Goal: Transaction & Acquisition: Register for event/course

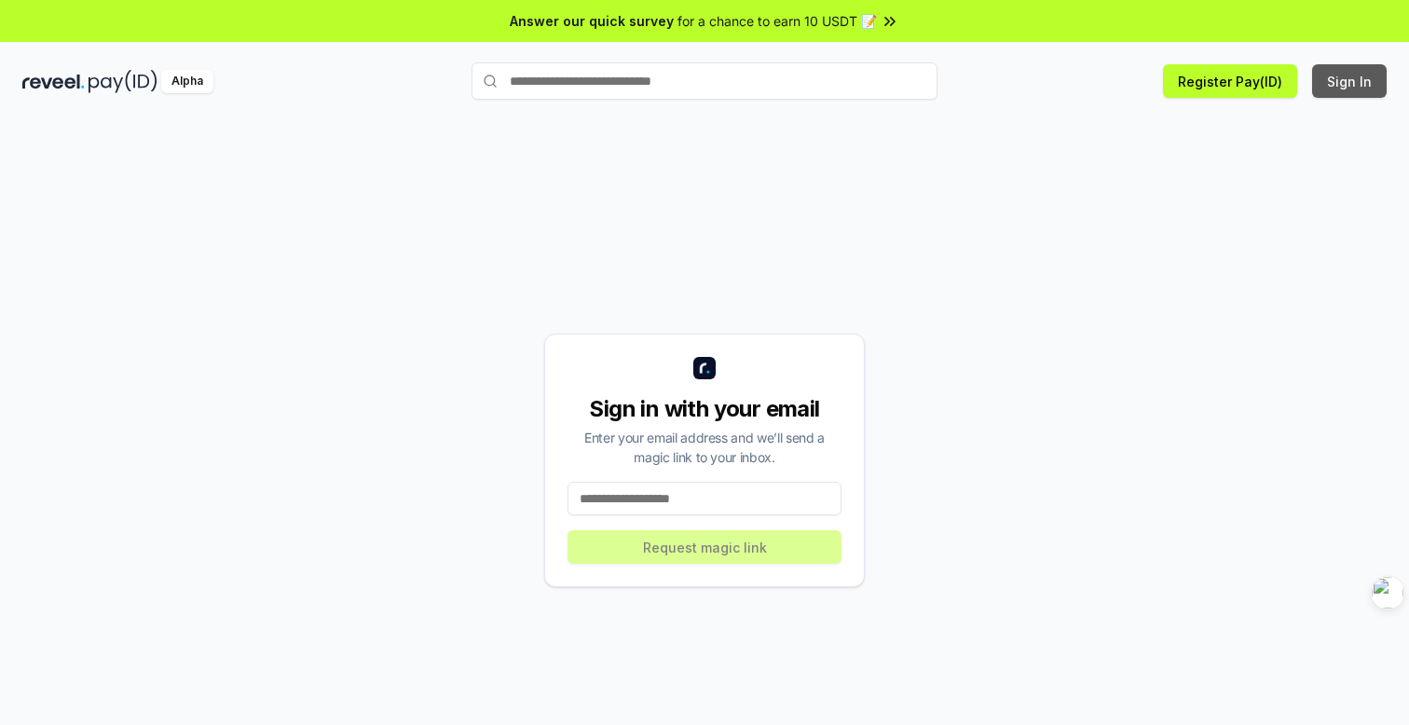
click at [1349, 69] on button "Sign In" at bounding box center [1349, 81] width 75 height 34
click at [1226, 88] on button "Register Pay(ID)" at bounding box center [1230, 81] width 134 height 34
click at [737, 495] on input at bounding box center [705, 499] width 274 height 34
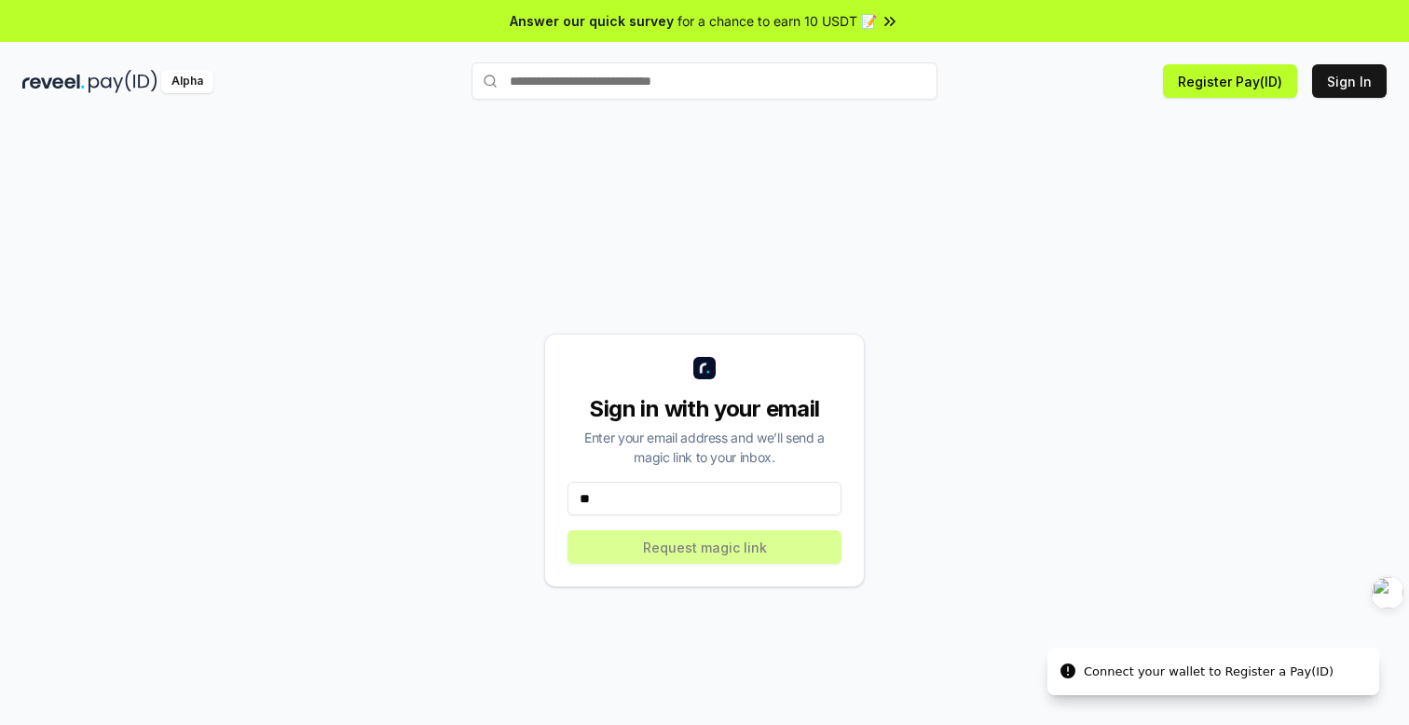
type input "*"
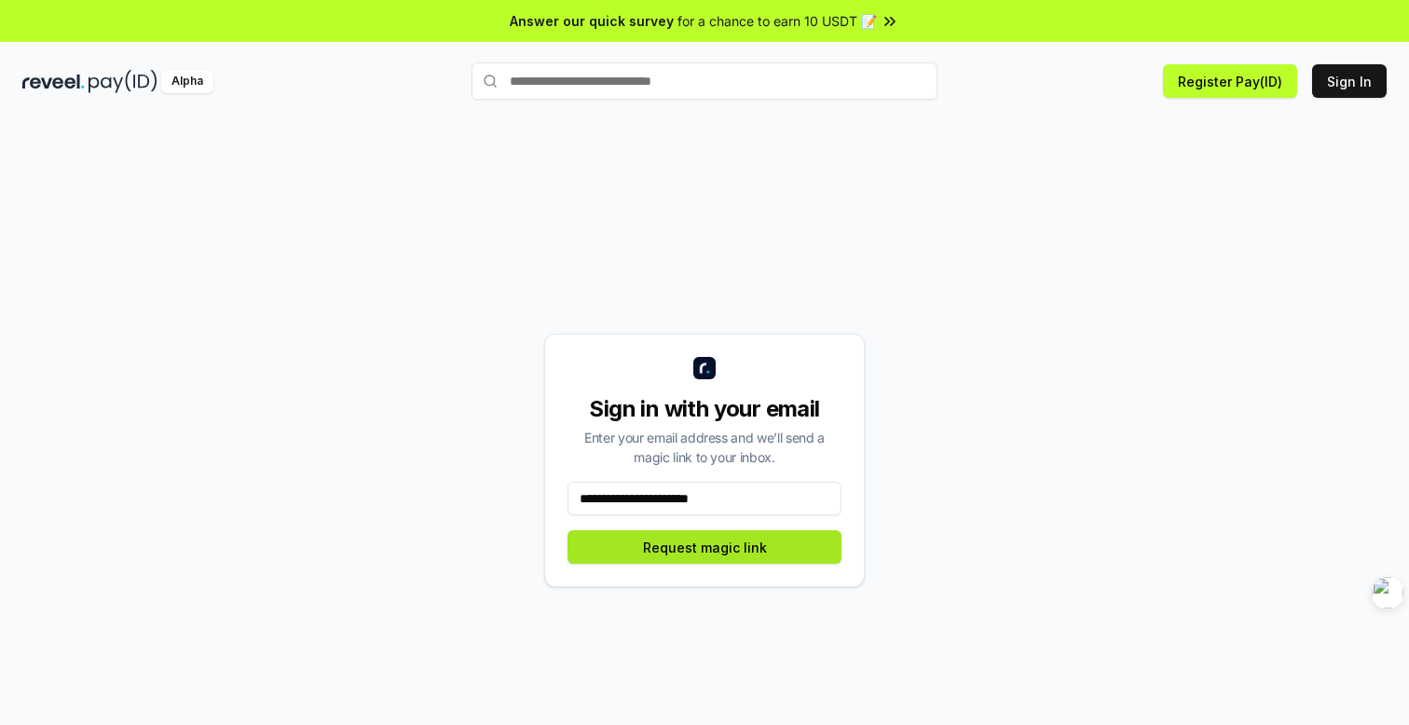
type input "**********"
click at [669, 547] on button "Request magic link" at bounding box center [705, 547] width 274 height 34
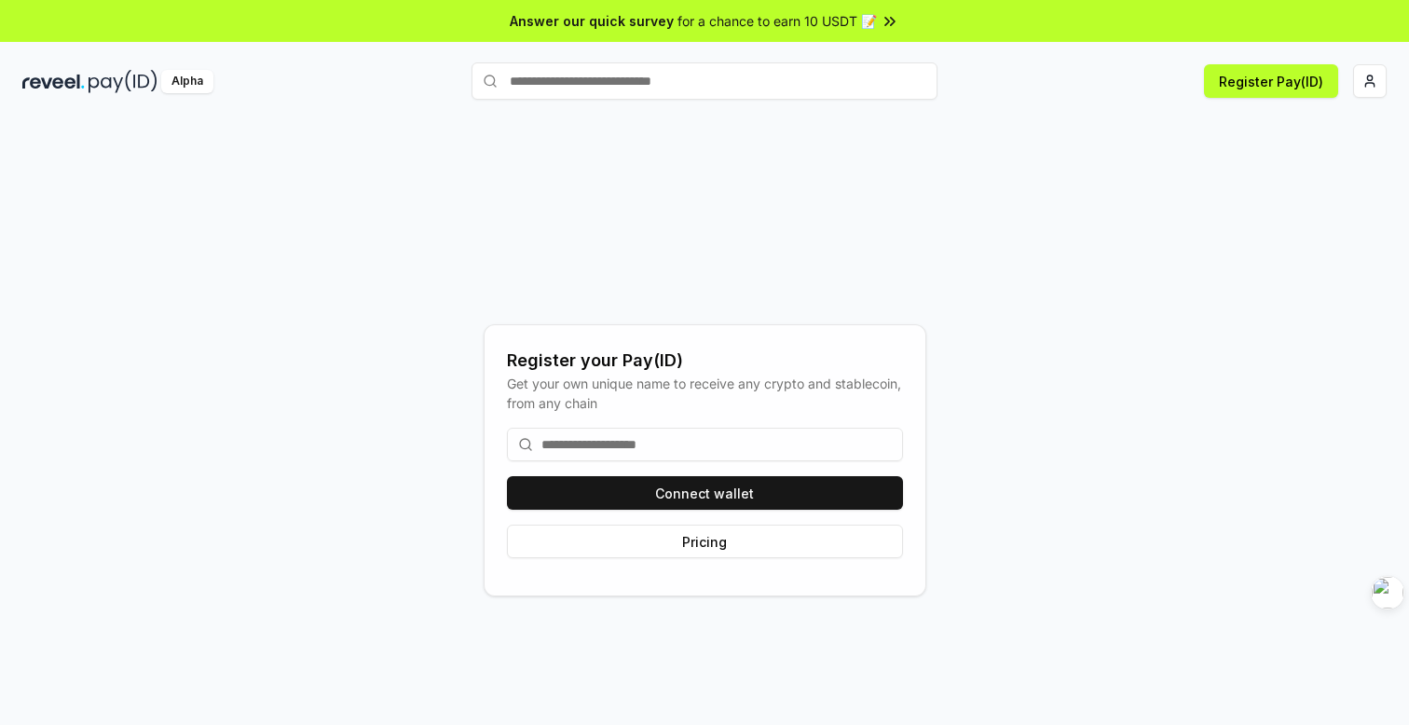
click at [648, 443] on input at bounding box center [705, 445] width 396 height 34
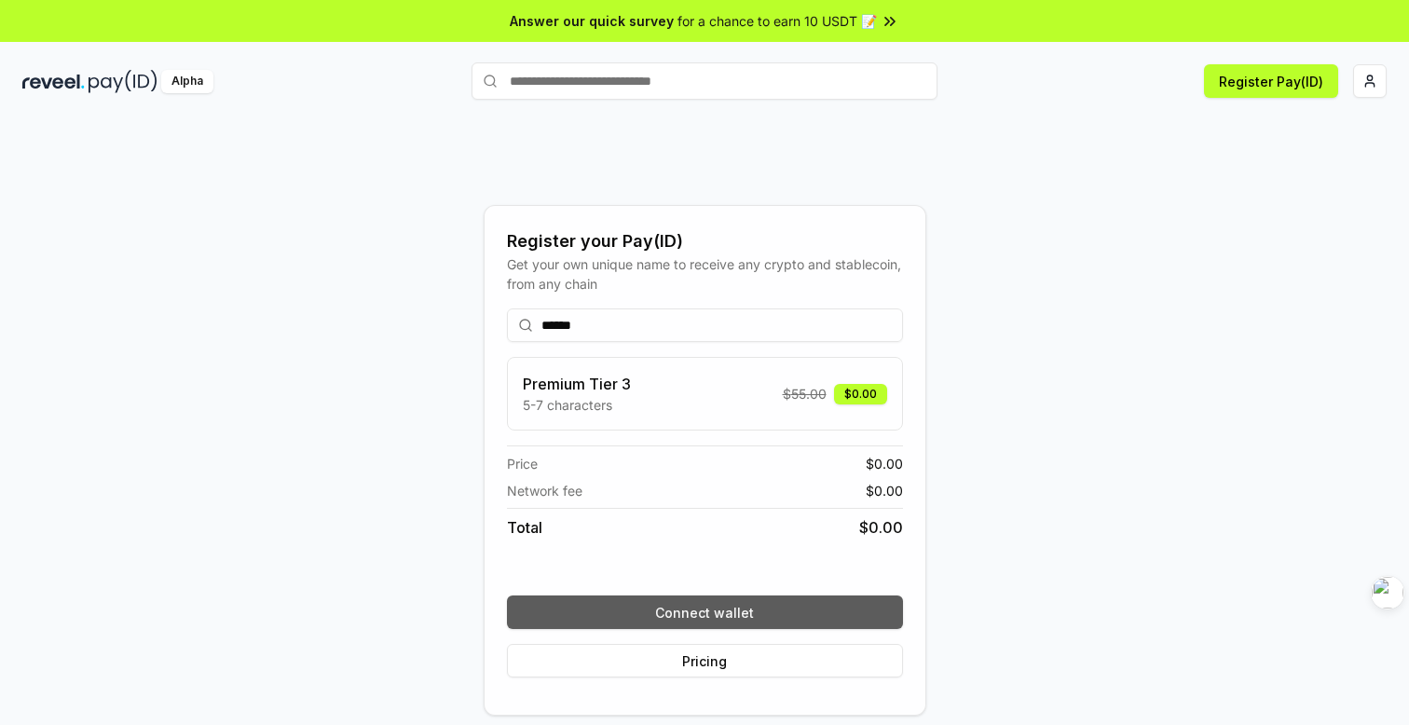
click at [754, 611] on button "Connect wallet" at bounding box center [705, 613] width 396 height 34
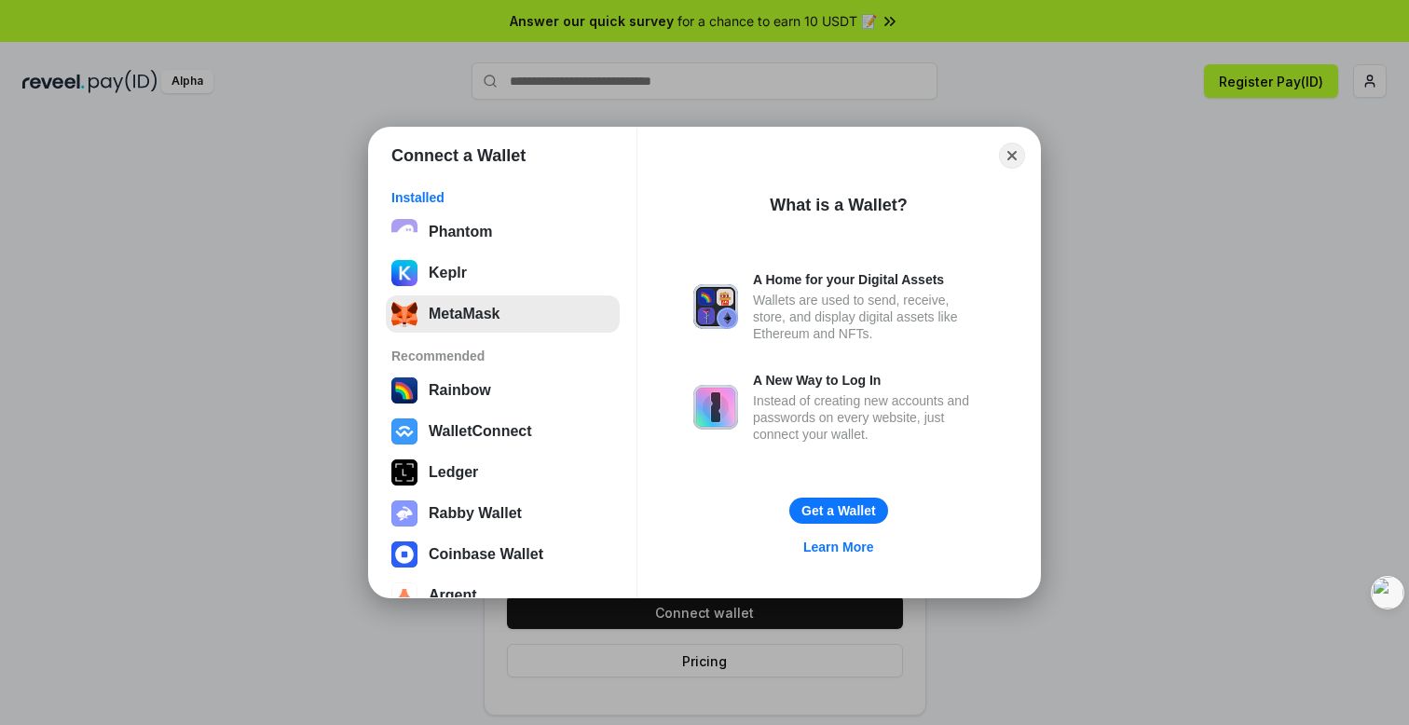
click at [502, 309] on button "MetaMask" at bounding box center [503, 313] width 234 height 37
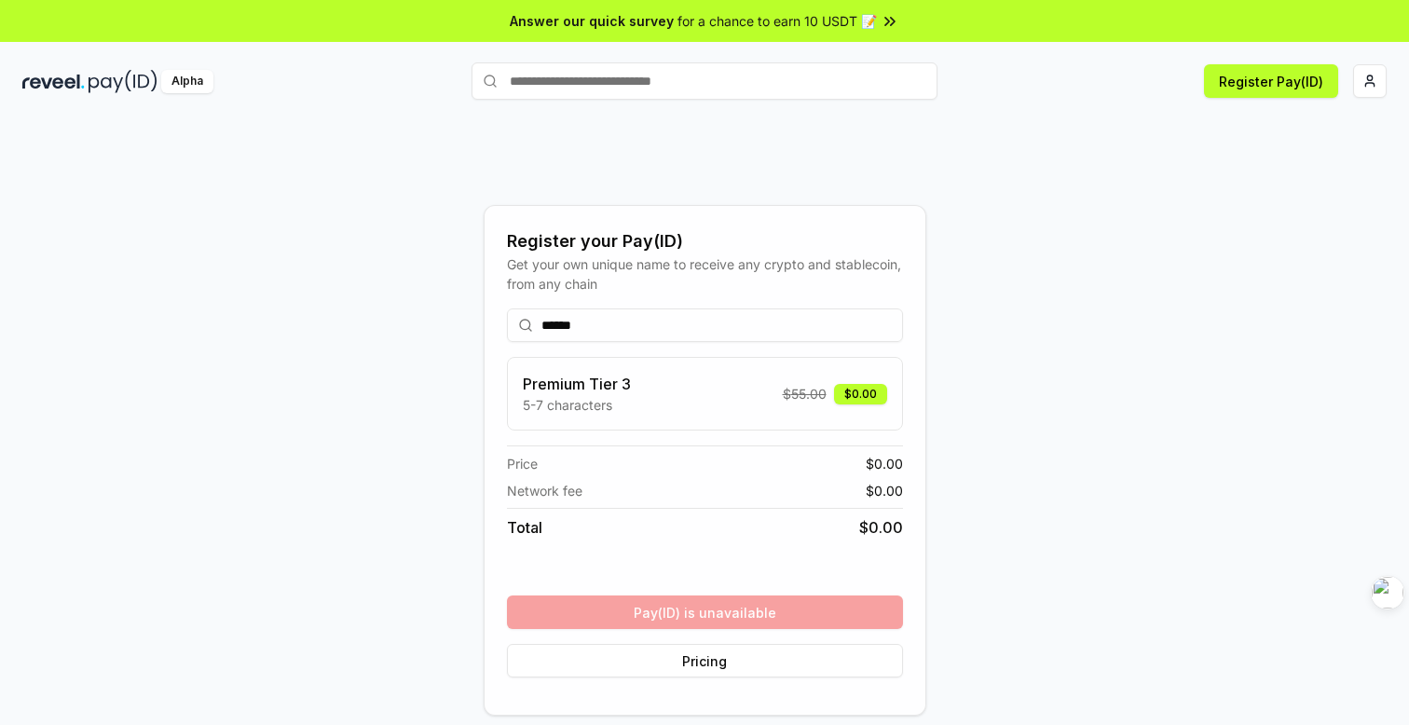
click at [639, 309] on input "******" at bounding box center [705, 326] width 396 height 34
drag, startPoint x: 604, startPoint y: 320, endPoint x: 493, endPoint y: 310, distance: 111.3
click at [493, 310] on div "Register your Pay(ID) Get your own unique name to receive any crypto and stable…" at bounding box center [705, 460] width 443 height 511
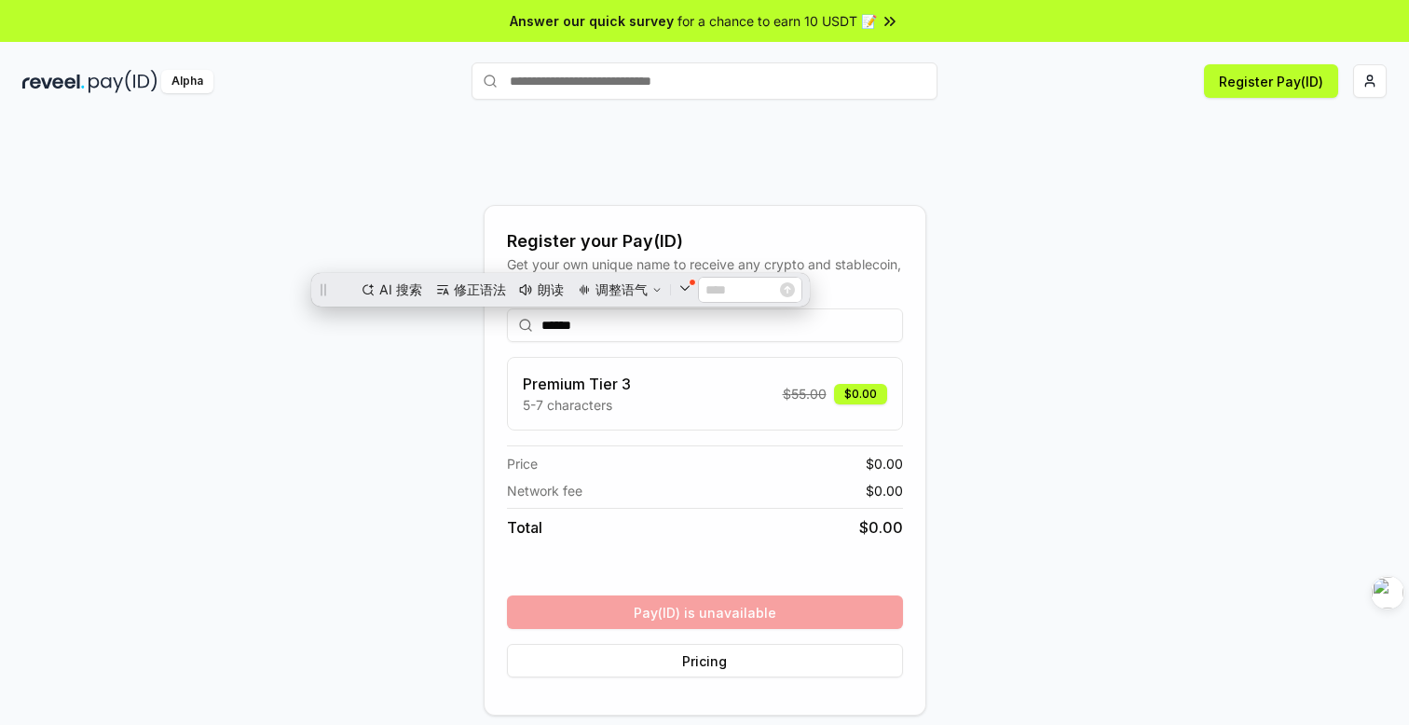
type input "*"
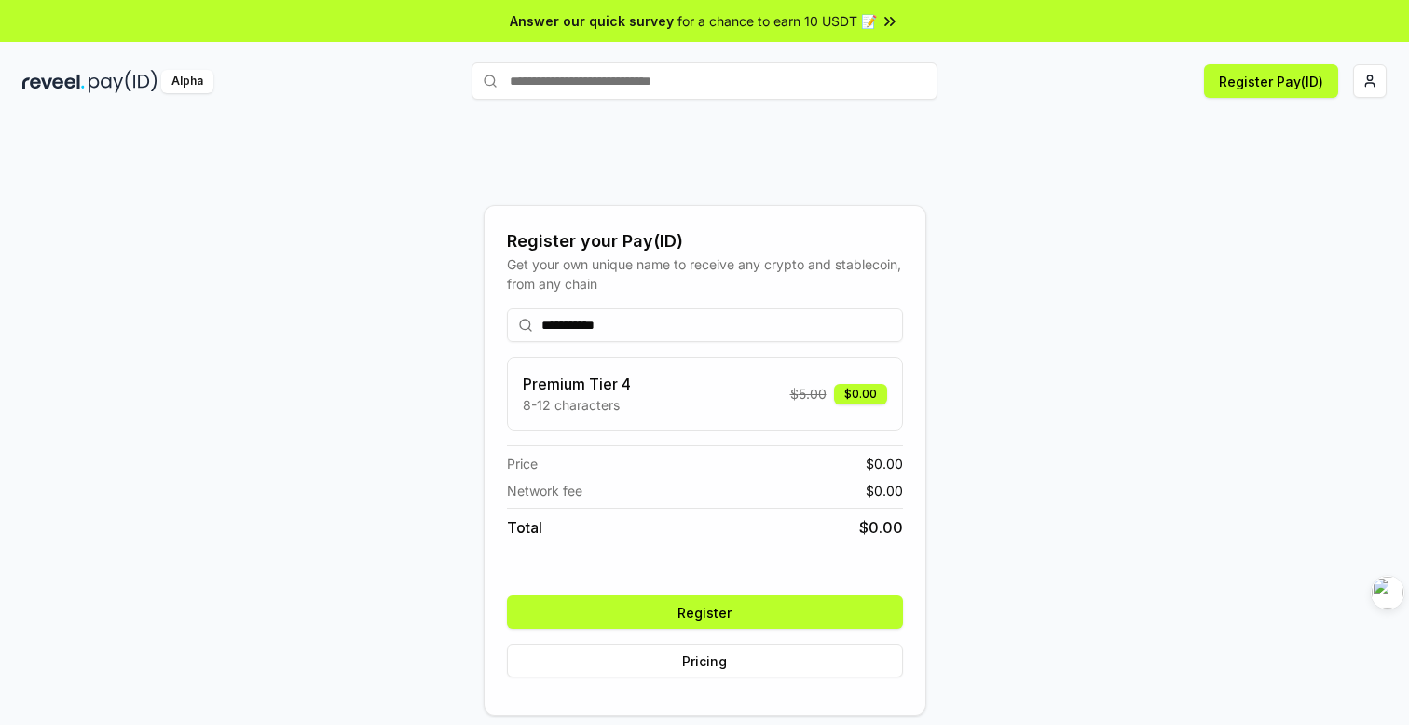
type input "**********"
click at [1000, 448] on div "**********" at bounding box center [704, 461] width 1365 height 636
click at [707, 608] on button "Register" at bounding box center [705, 613] width 396 height 34
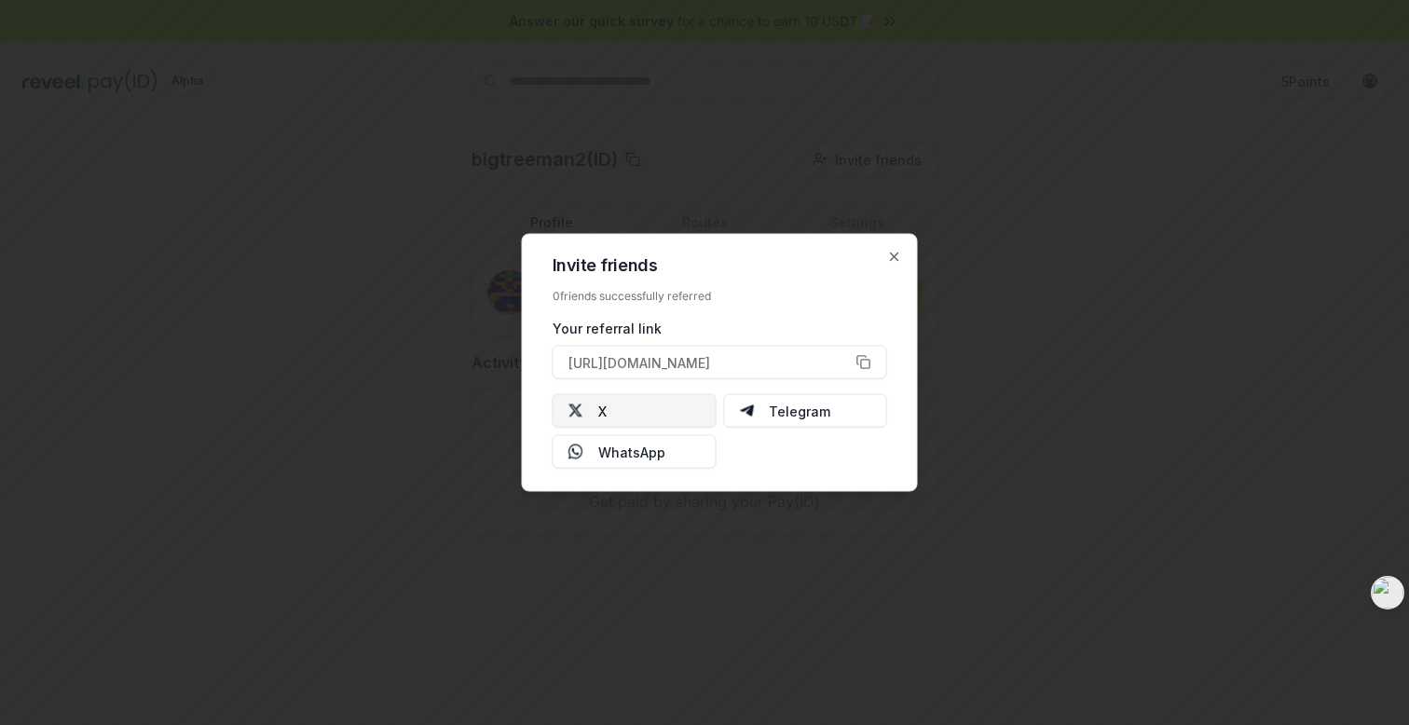
click at [667, 414] on button "X" at bounding box center [635, 411] width 164 height 34
click at [893, 257] on icon "button" at bounding box center [894, 257] width 7 height 7
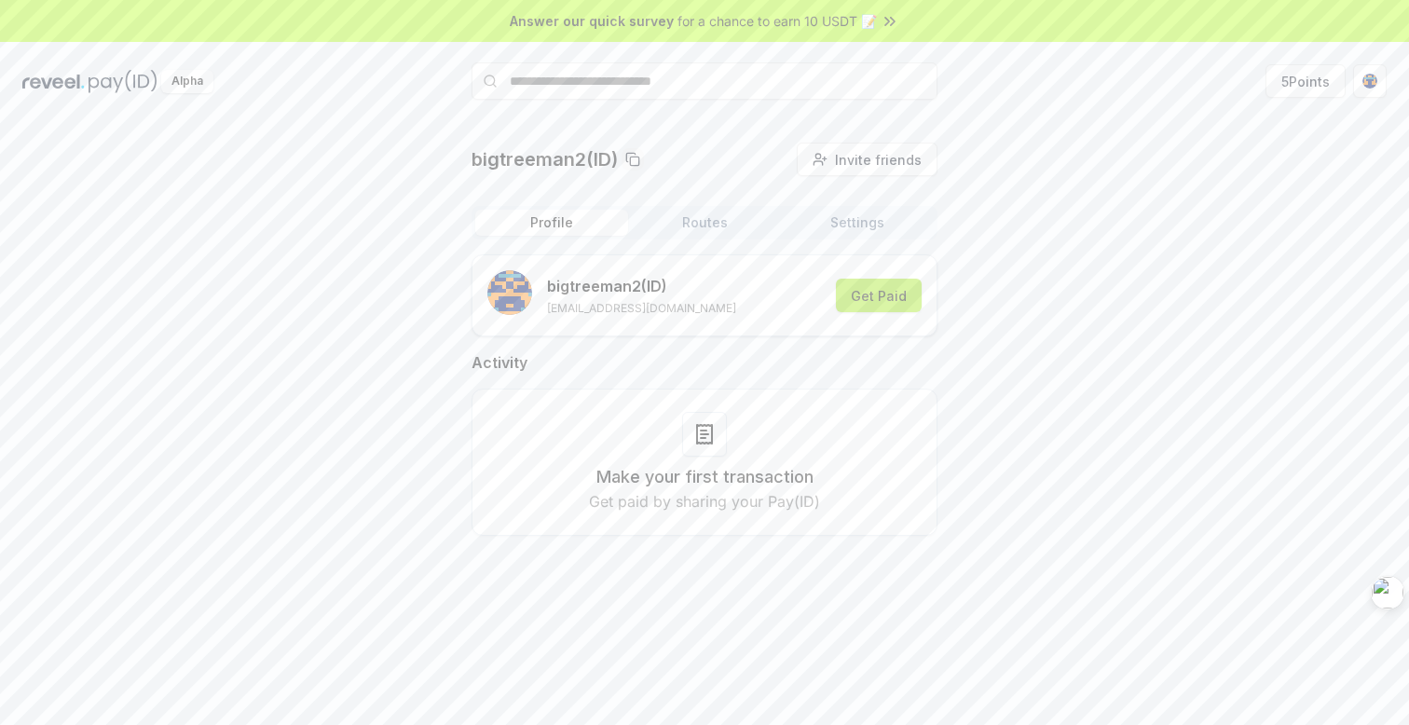
click at [866, 310] on button "Get Paid" at bounding box center [879, 296] width 86 height 34
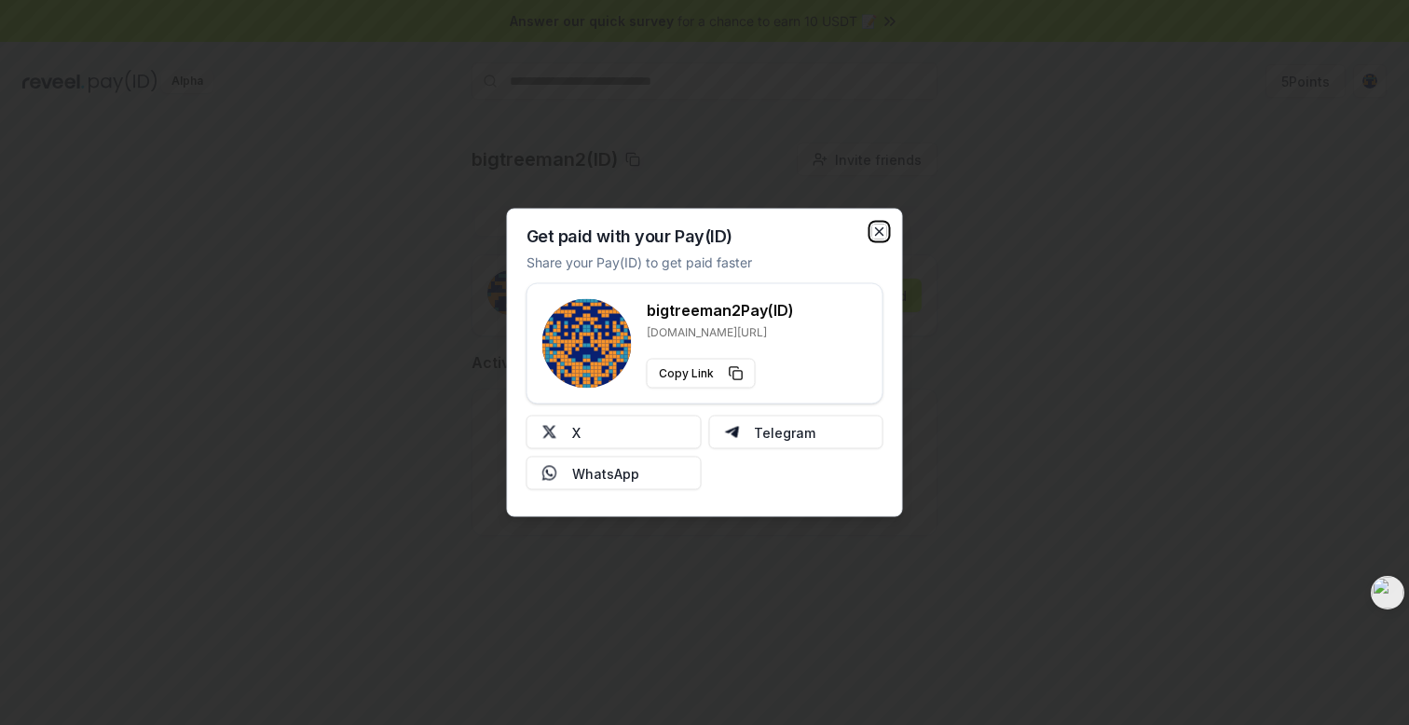
click at [874, 232] on icon "button" at bounding box center [879, 232] width 15 height 15
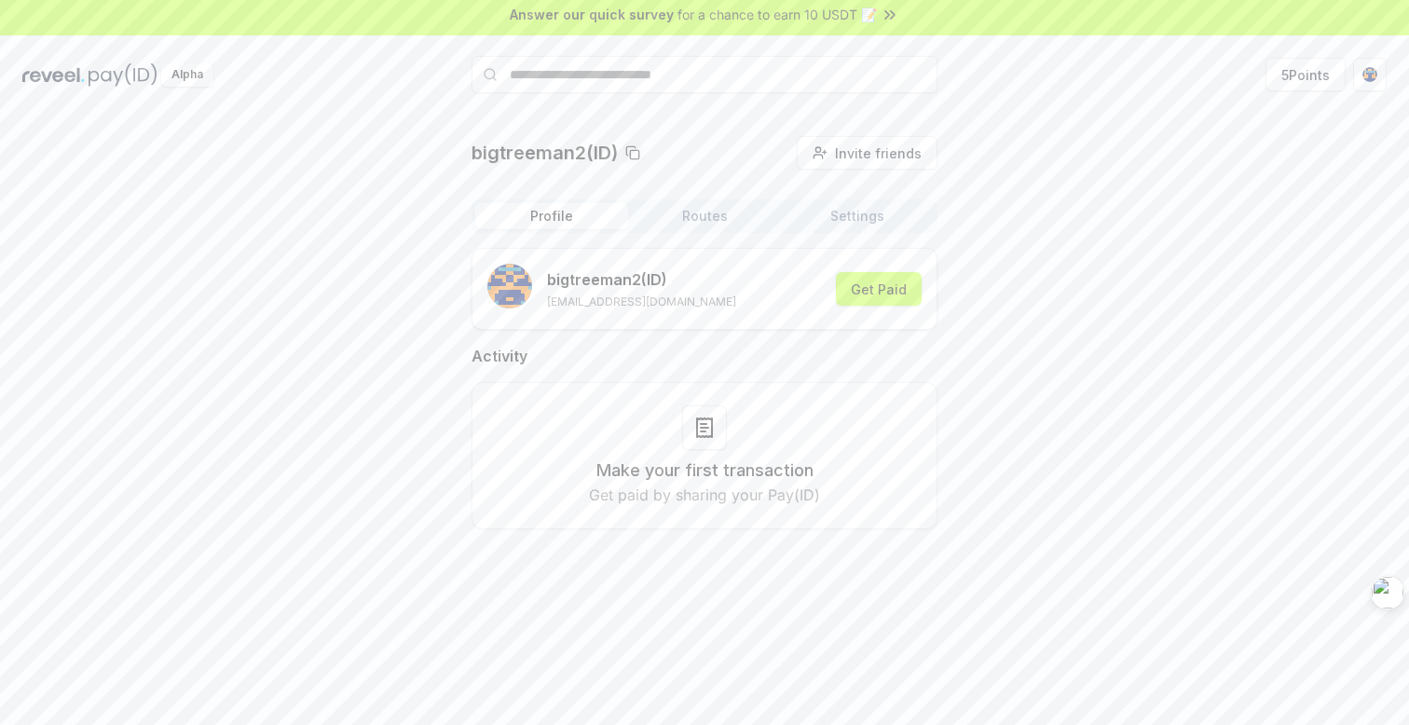
scroll to position [12, 0]
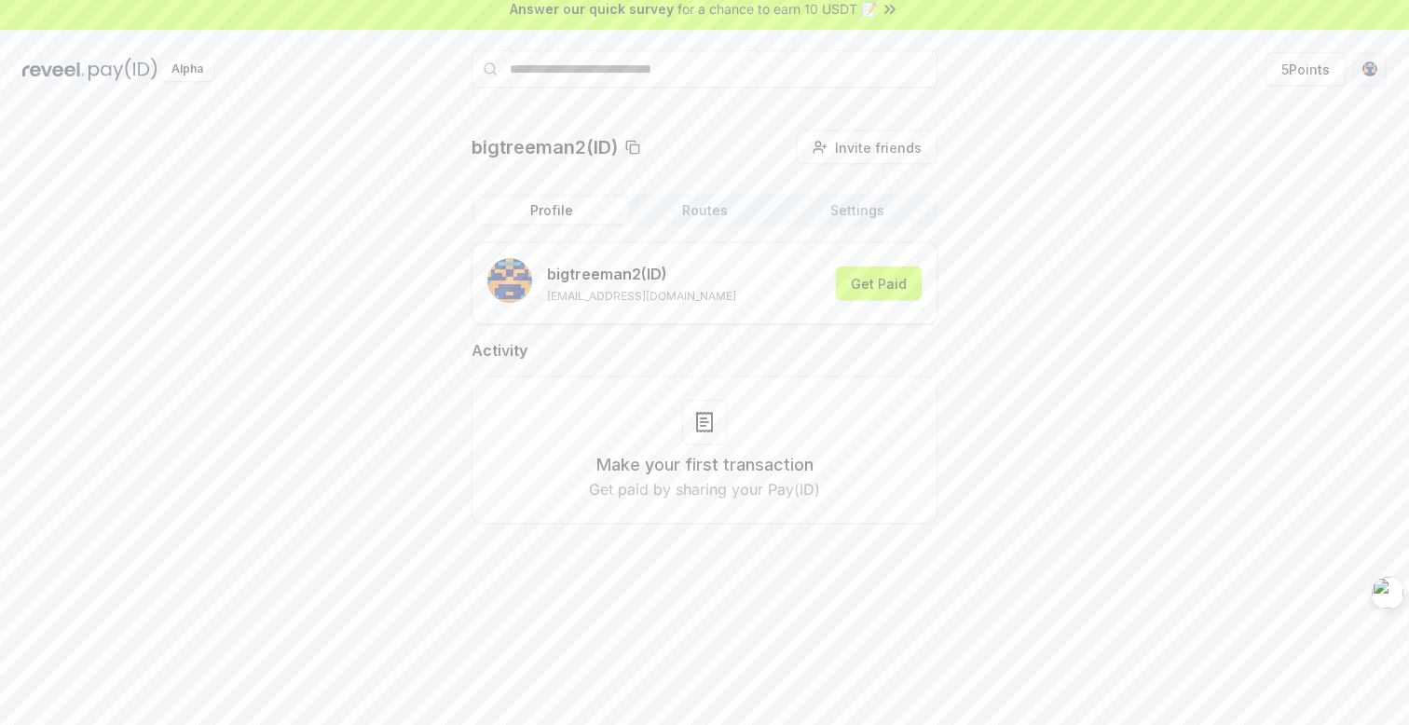
click at [1373, 70] on html "Answer our quick survey for a chance to earn 10 USDT 📝 Alpha 5 Points bigtreema…" at bounding box center [704, 362] width 1409 height 725
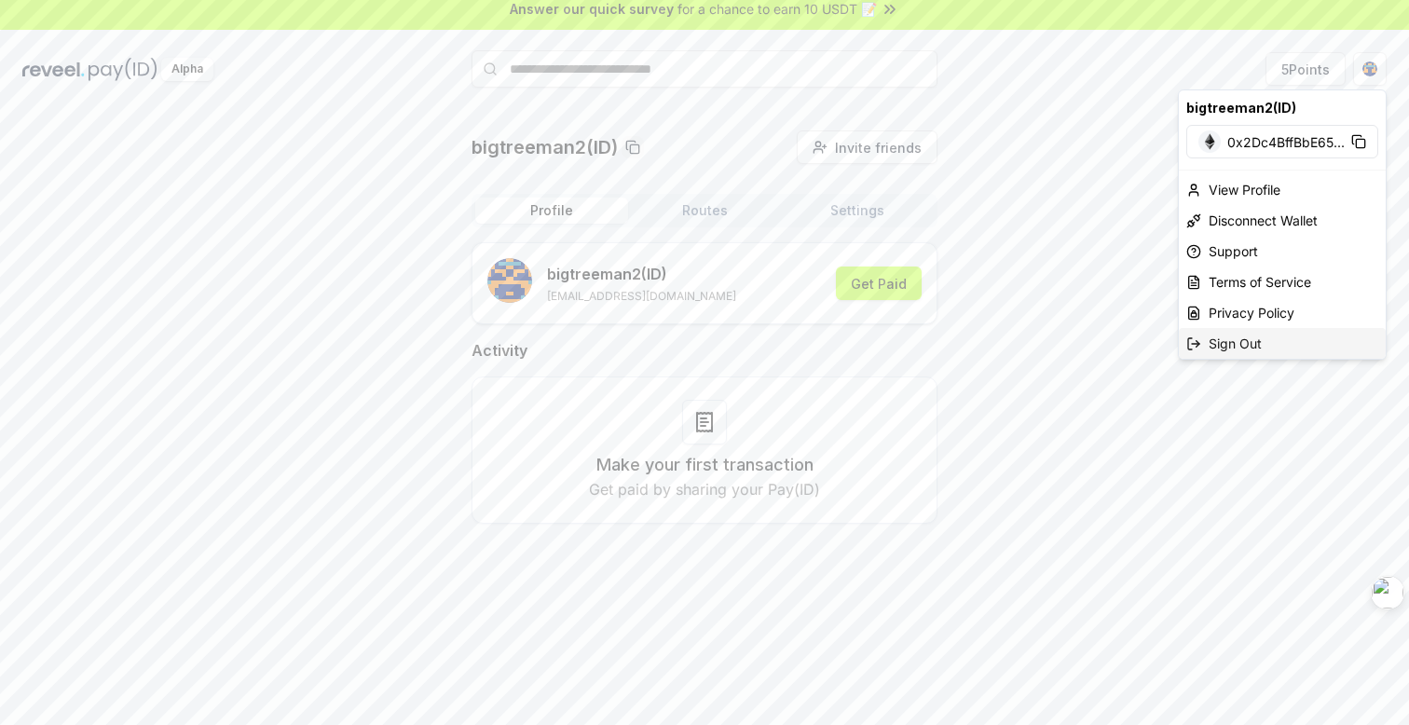
click at [1258, 340] on div "Sign Out" at bounding box center [1282, 343] width 207 height 31
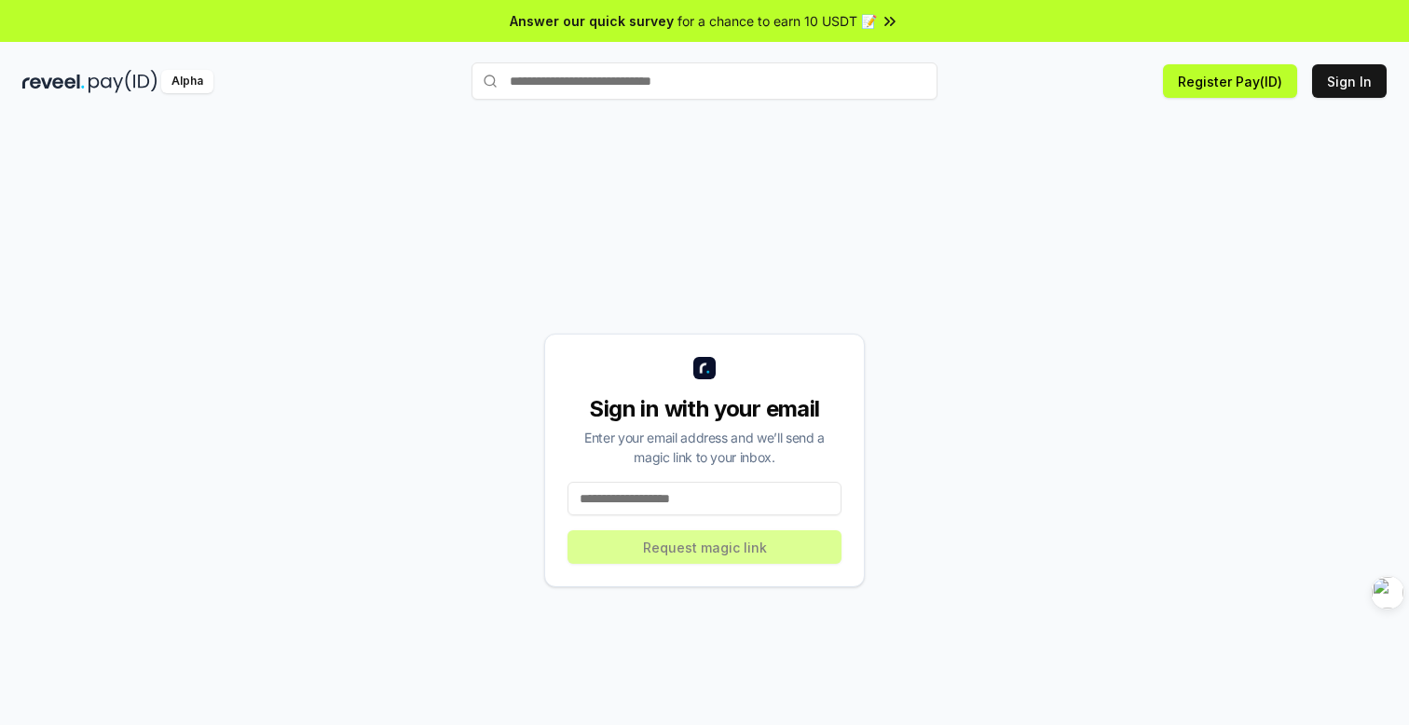
click at [766, 501] on input at bounding box center [705, 499] width 274 height 34
type input "**********"
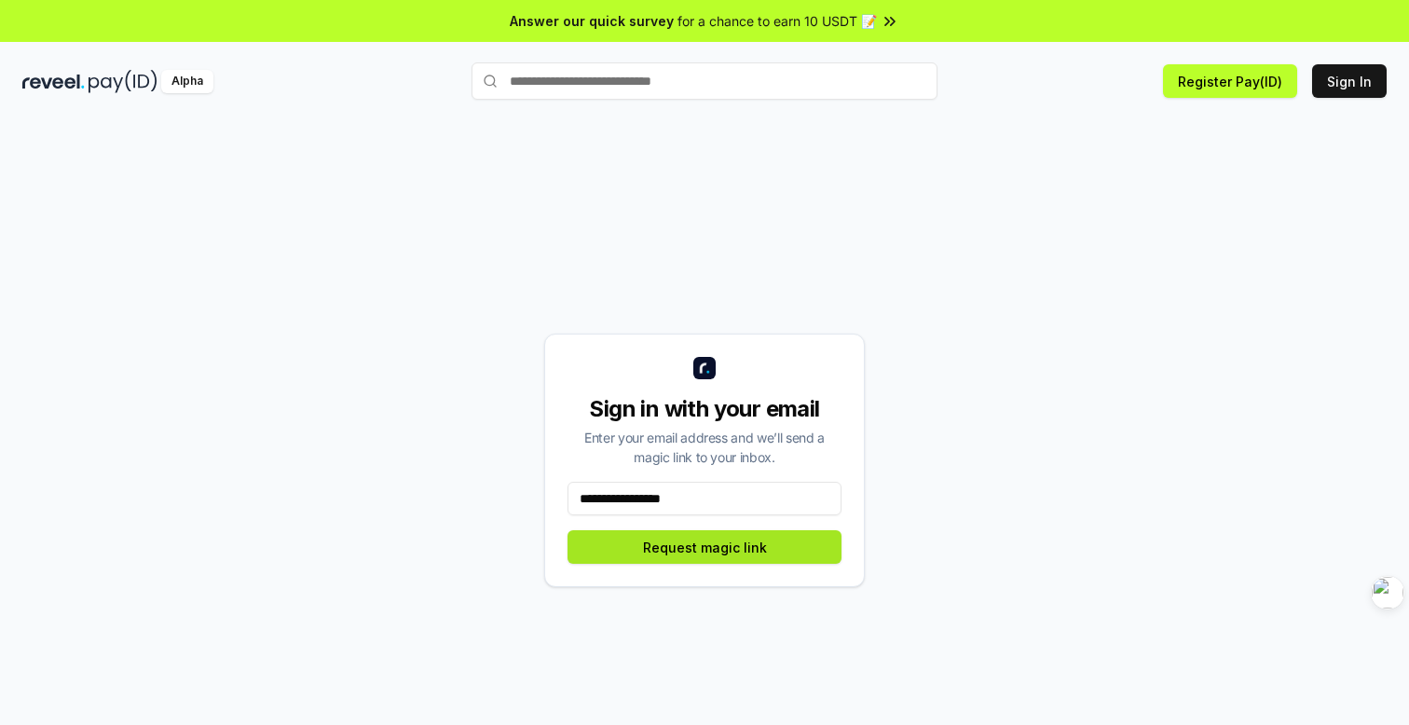
click at [719, 545] on button "Request magic link" at bounding box center [705, 547] width 274 height 34
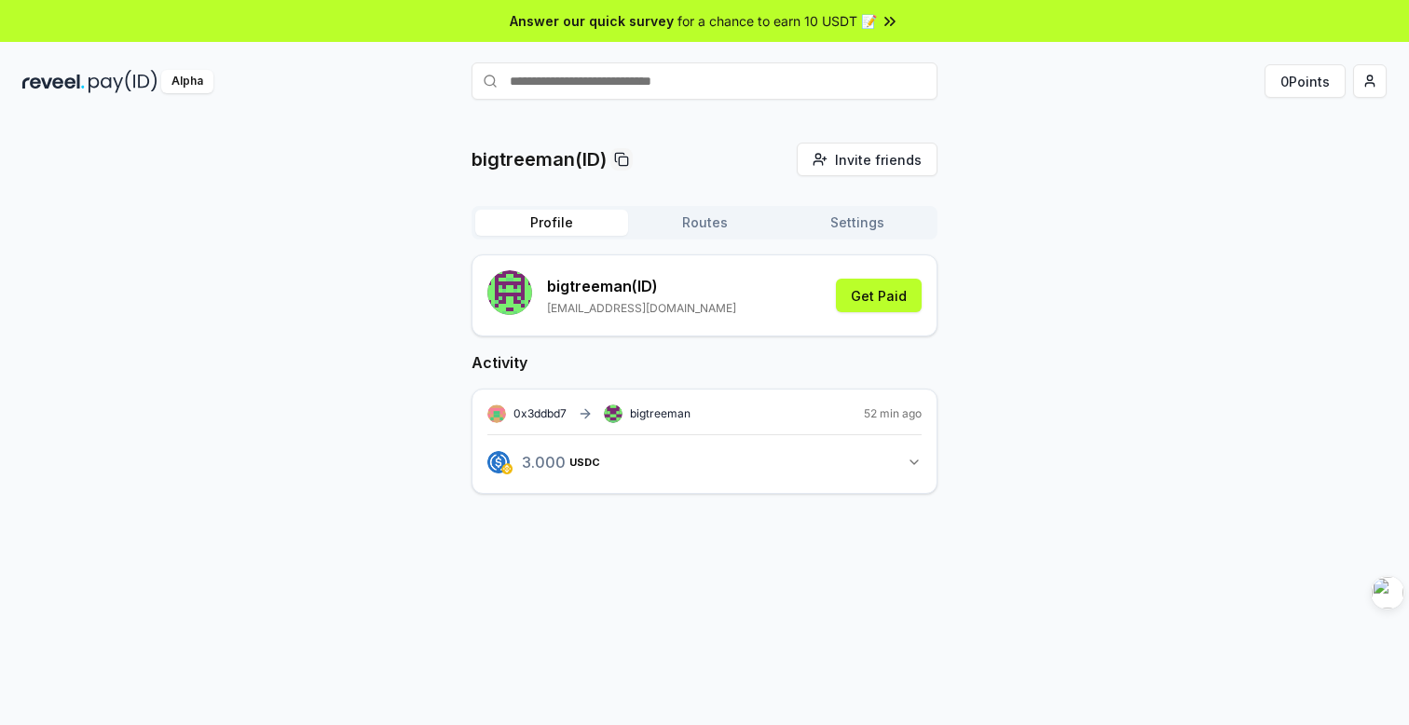
click at [798, 87] on input "text" at bounding box center [705, 80] width 466 height 37
type input "**********"
click at [915, 119] on span "Pay" at bounding box center [911, 117] width 35 height 28
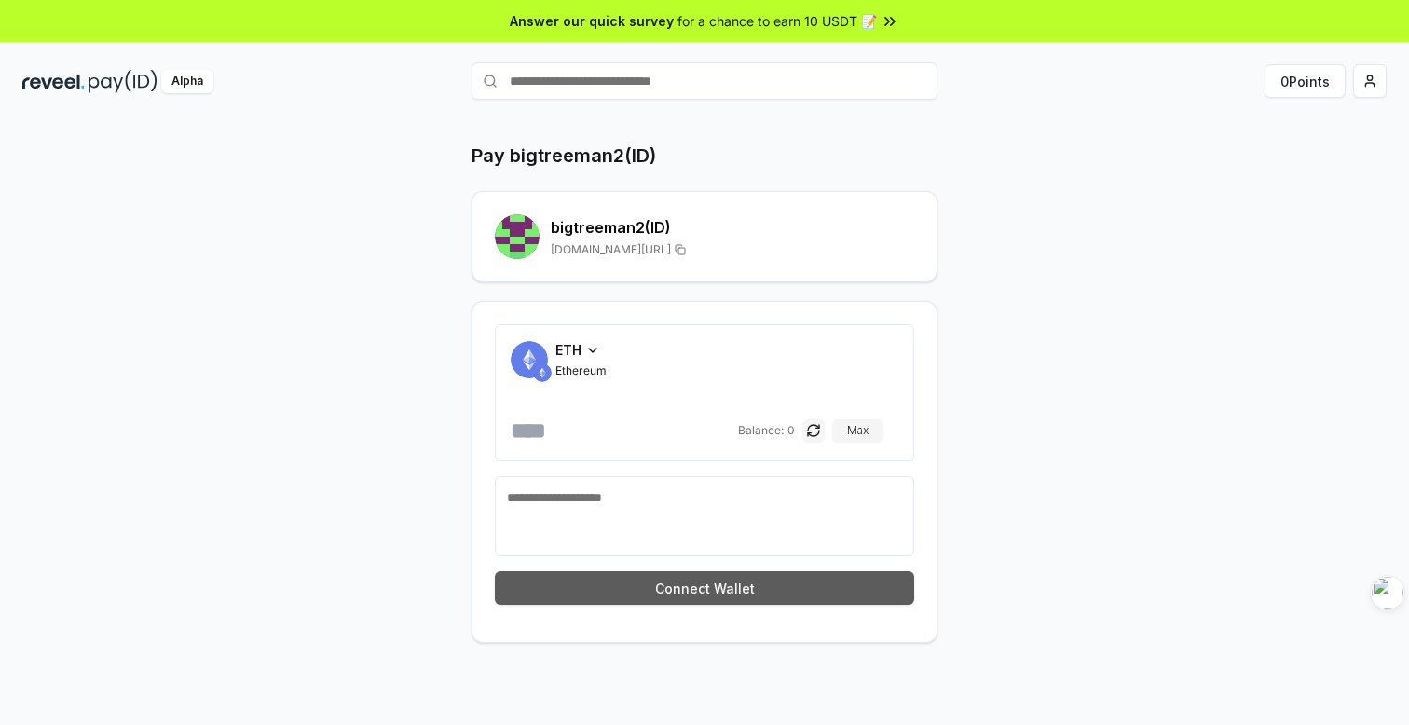
click at [672, 582] on button "Connect Wallet" at bounding box center [704, 588] width 419 height 34
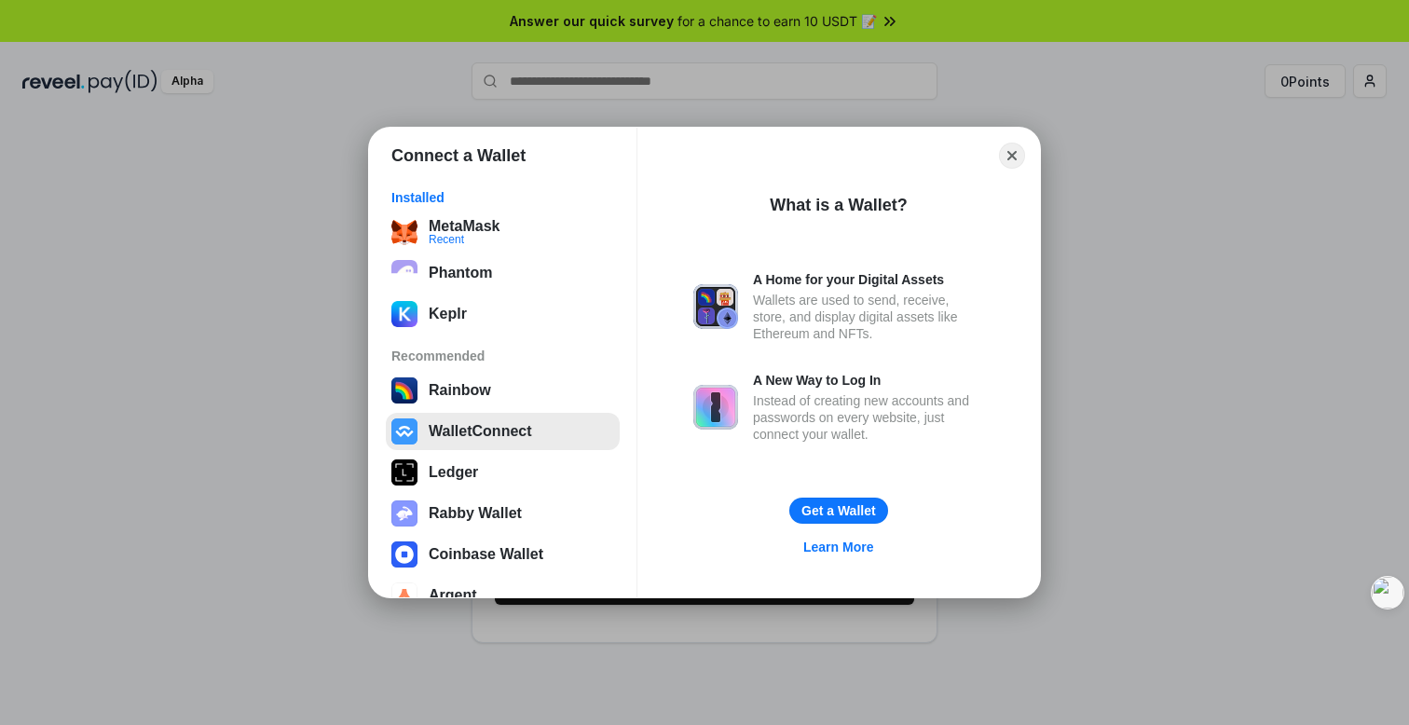
click at [488, 444] on button "WalletConnect" at bounding box center [503, 431] width 234 height 37
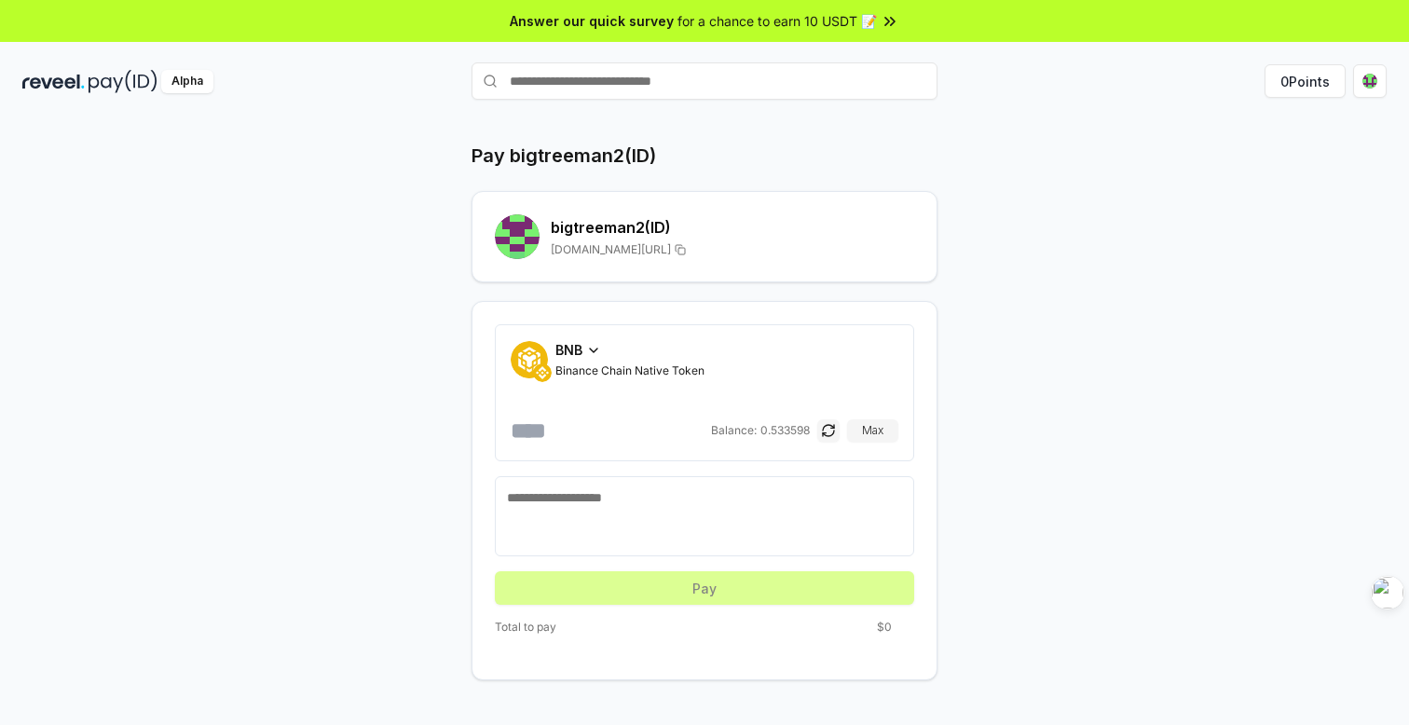
click at [599, 351] on icon at bounding box center [593, 350] width 15 height 15
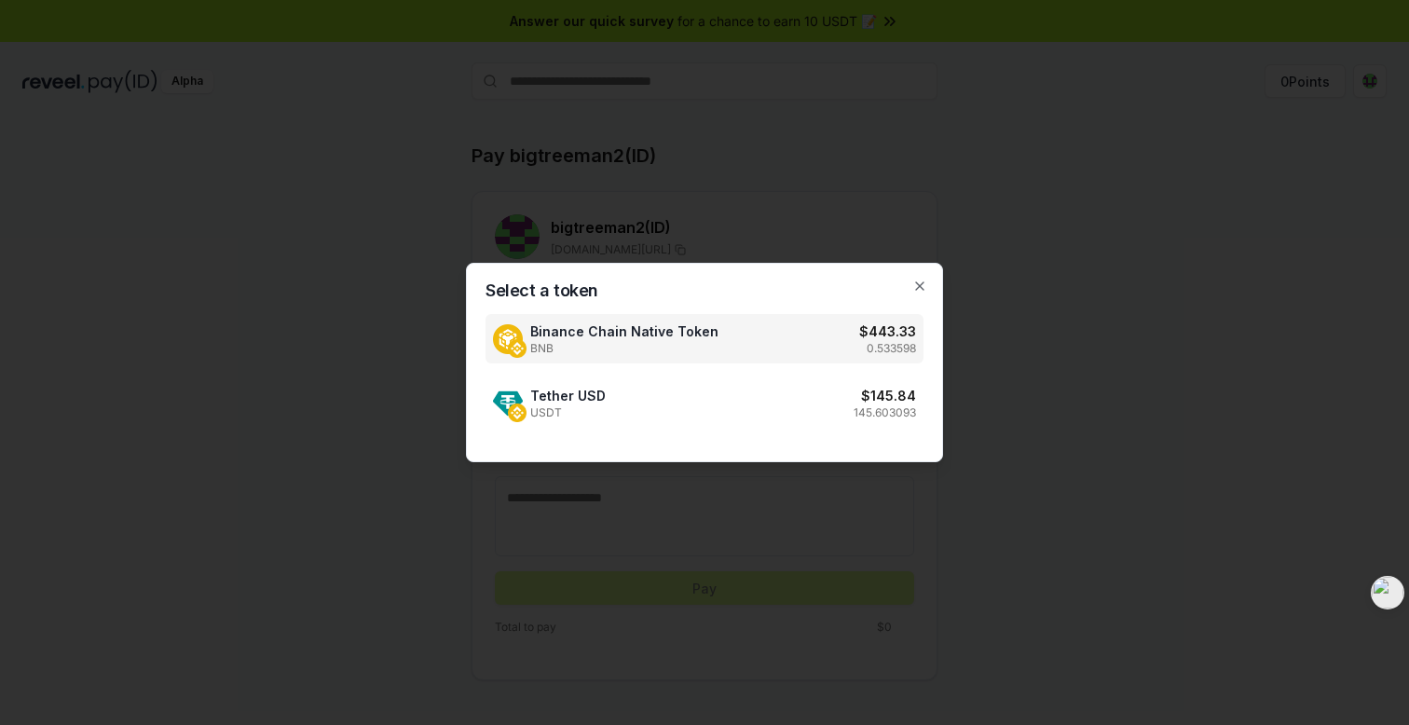
click at [1052, 179] on div at bounding box center [704, 362] width 1409 height 725
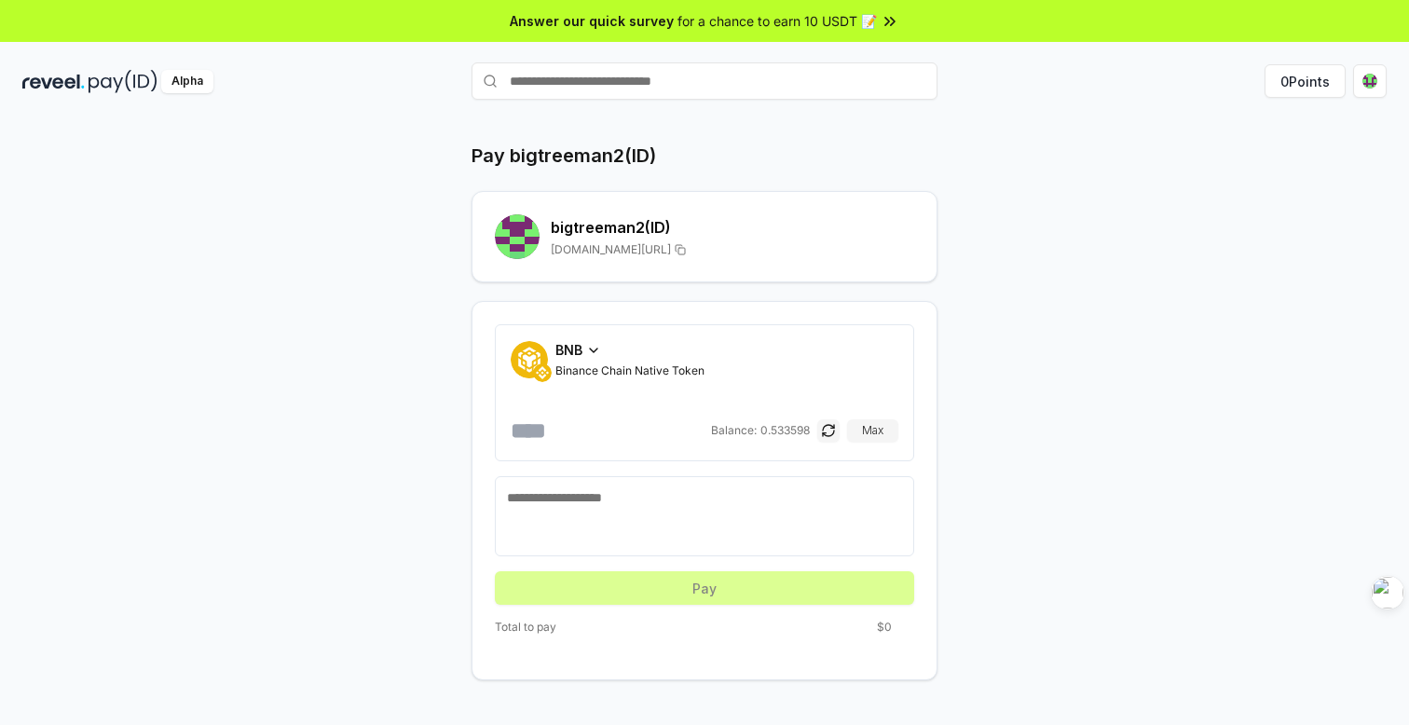
click at [595, 349] on icon at bounding box center [593, 350] width 15 height 15
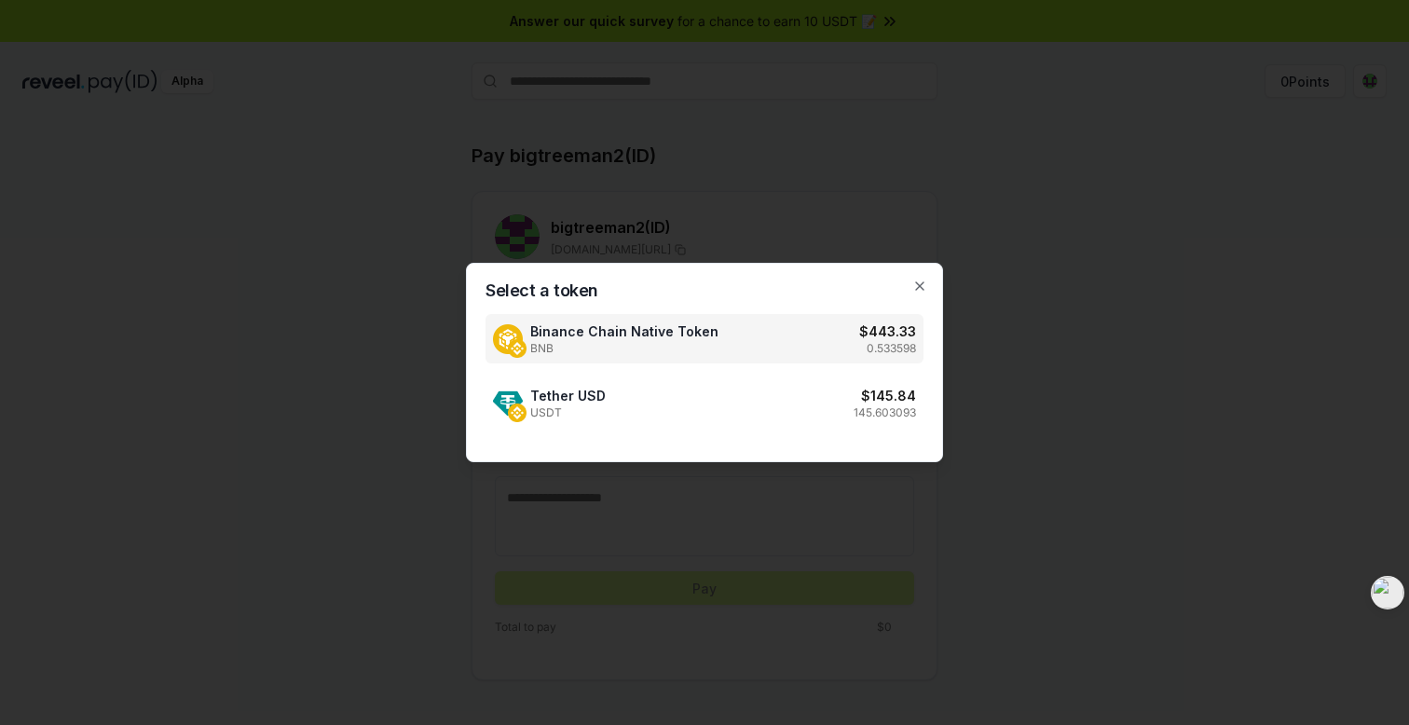
click at [931, 291] on div "Select a token Binance Chain Native Token BNB $ 443.33 0.533598 Tether USD USDT…" at bounding box center [704, 362] width 477 height 199
click at [918, 290] on icon "button" at bounding box center [920, 286] width 15 height 15
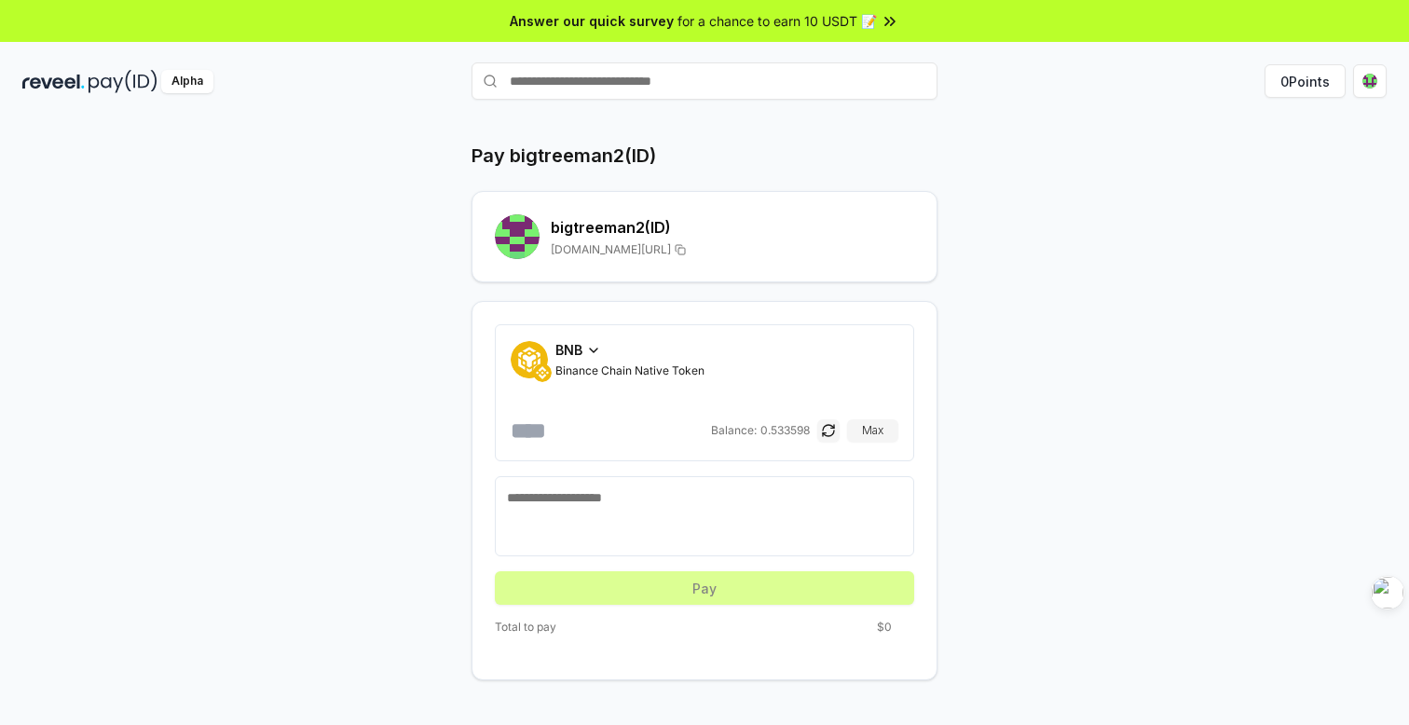
click at [592, 349] on icon at bounding box center [593, 351] width 7 height 4
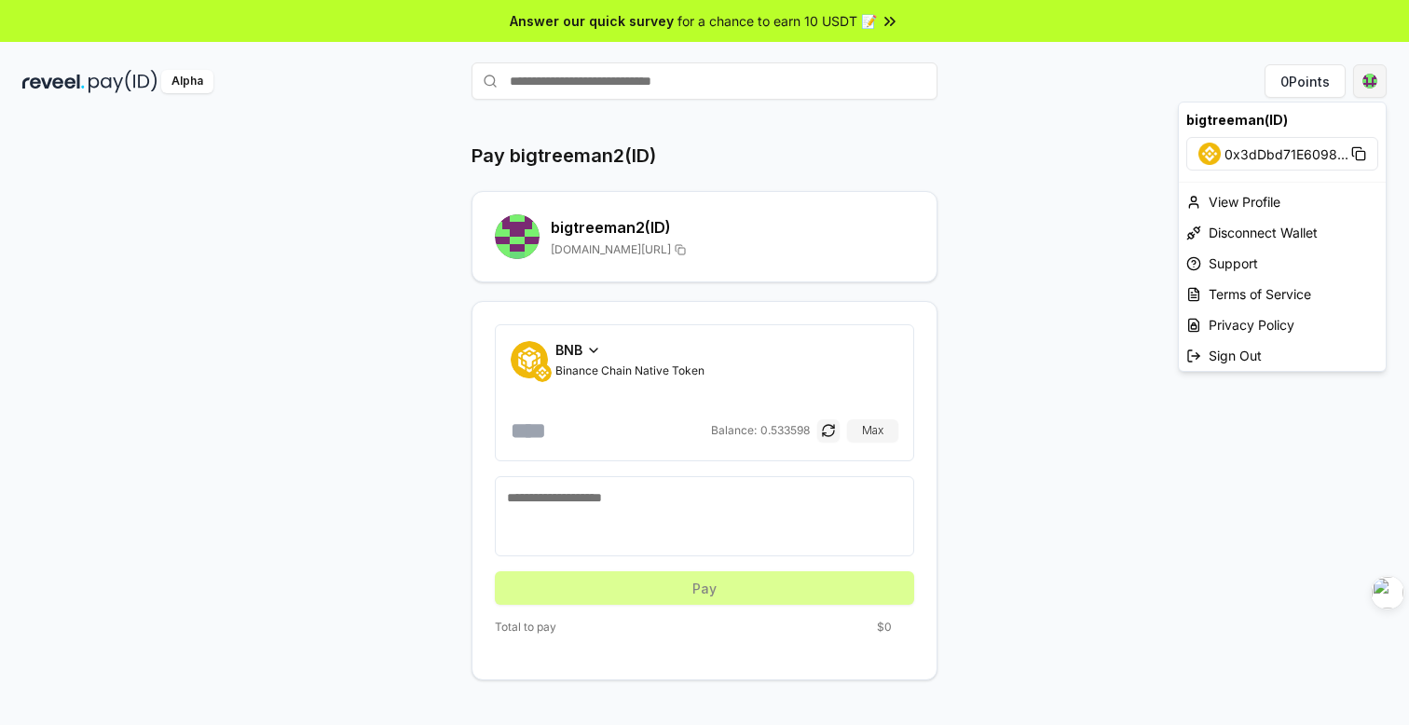
click at [1372, 75] on html "Answer our quick survey for a chance to earn 10 USDT 📝 Alpha 0 Points Pay bigtr…" at bounding box center [704, 362] width 1409 height 725
